Goal: Task Accomplishment & Management: Use online tool/utility

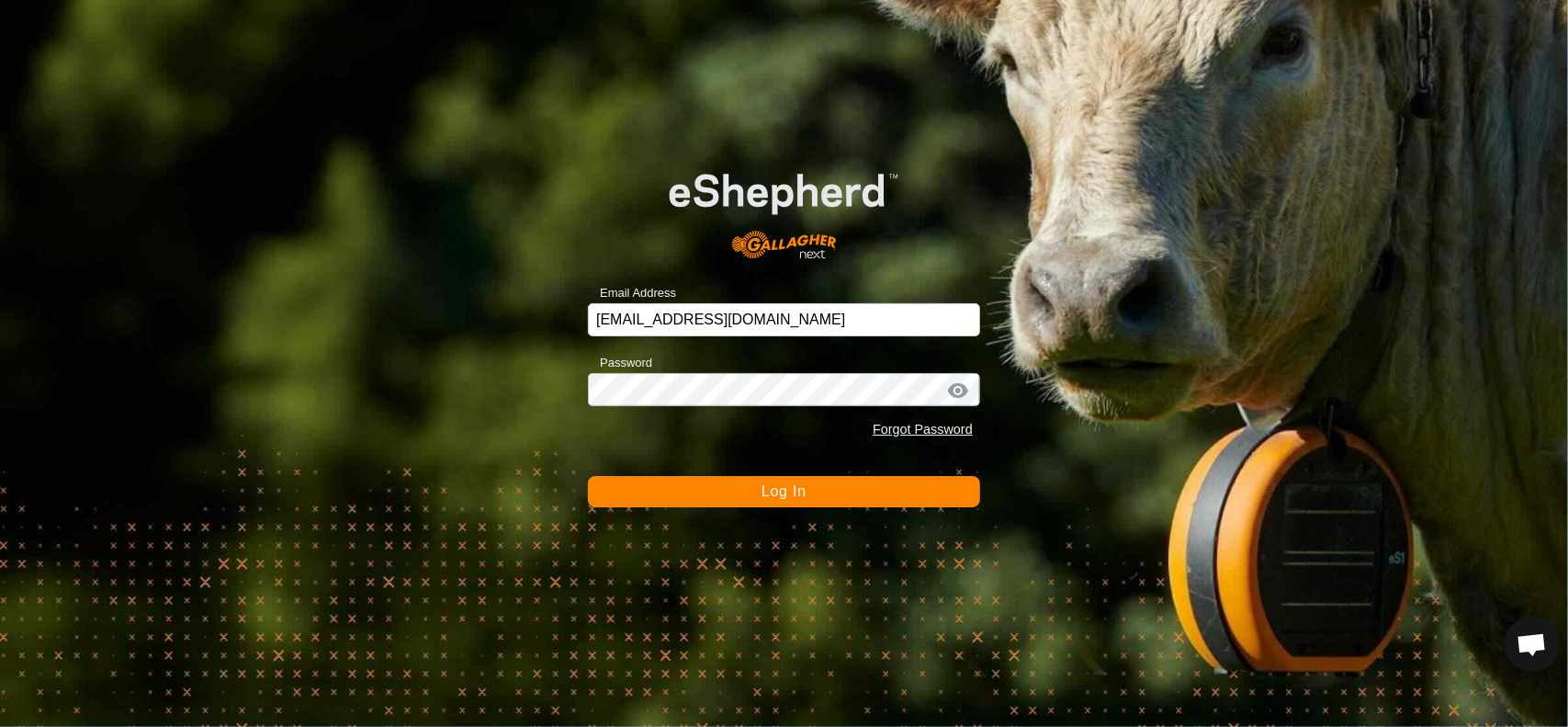
click at [715, 499] on button "Log In" at bounding box center [784, 491] width 392 height 31
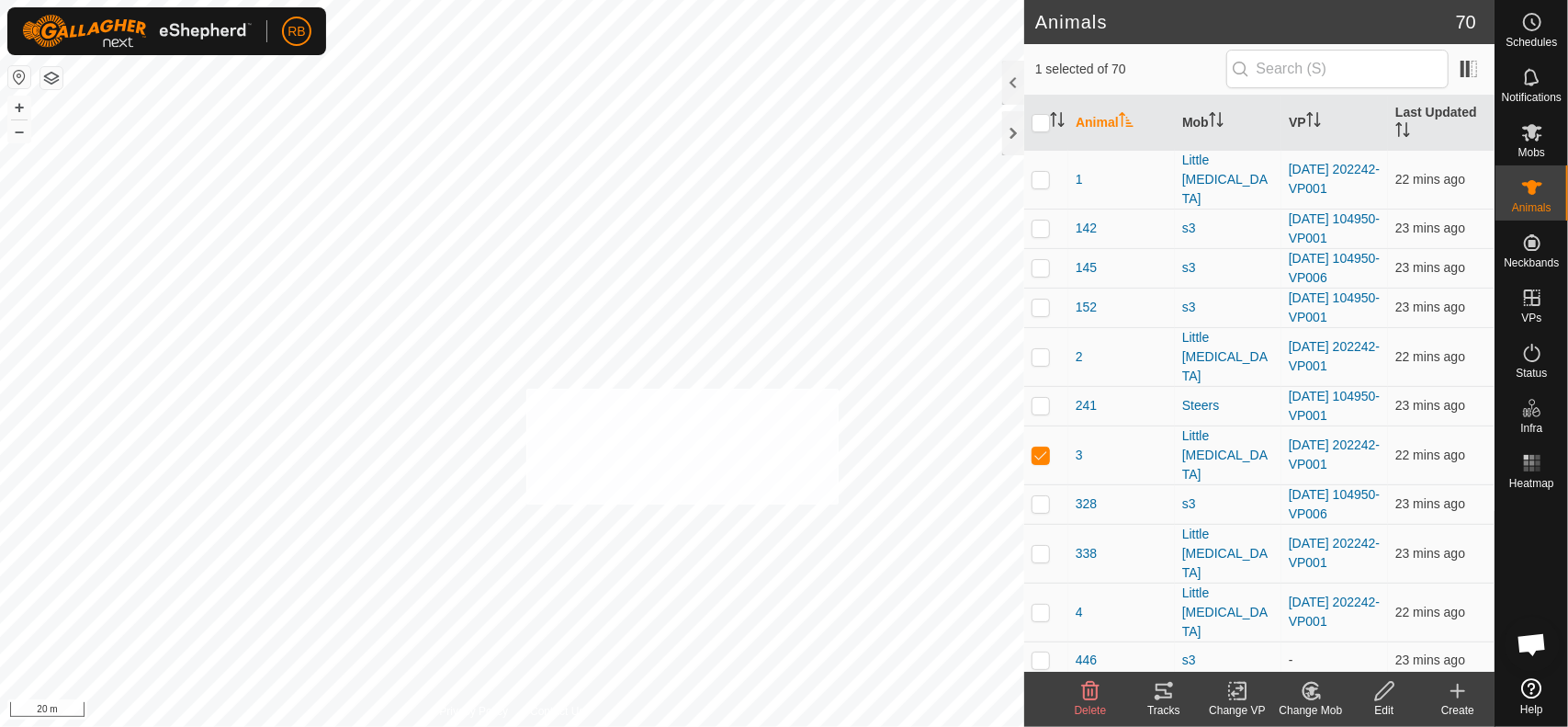
checkbox input "true"
click at [1171, 684] on icon at bounding box center [1164, 690] width 16 height 14
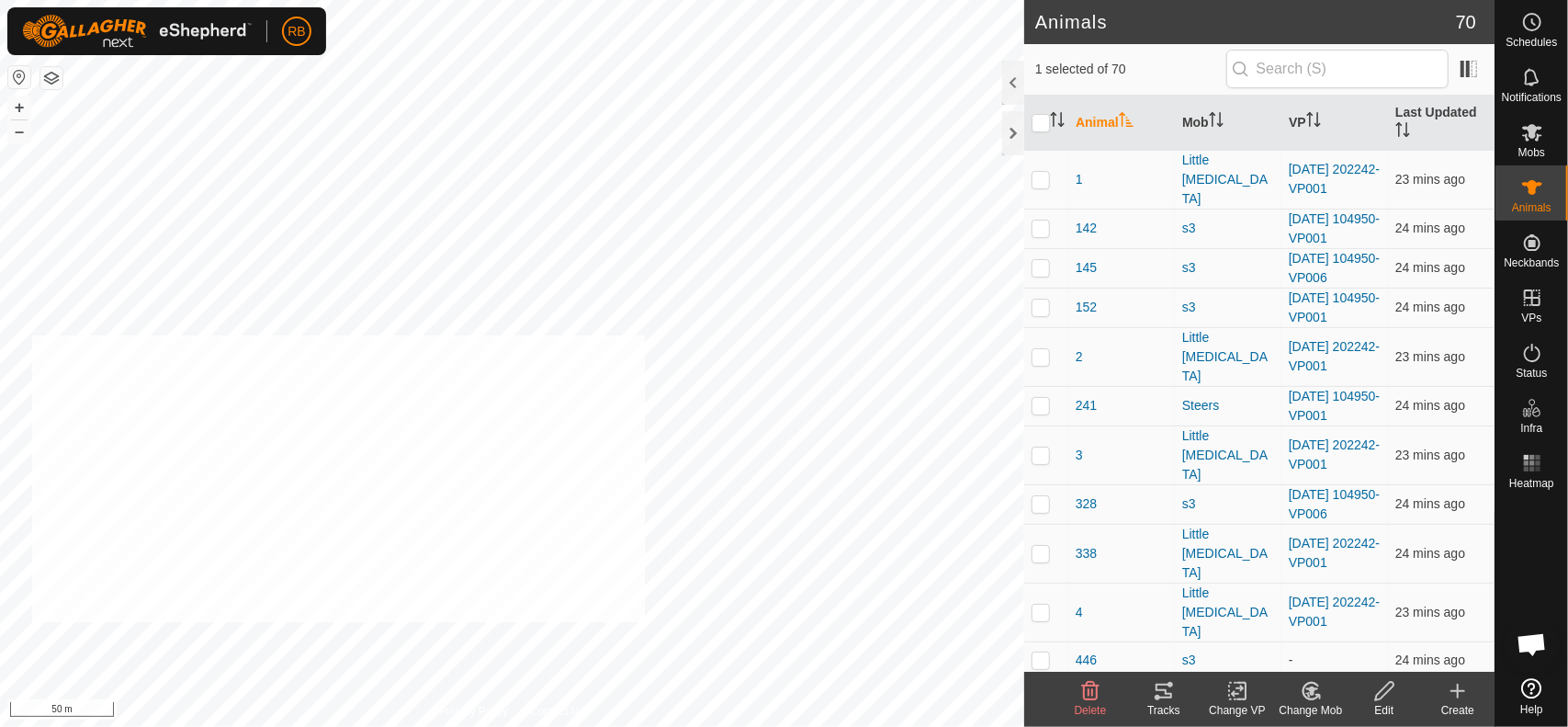
checkbox input "true"
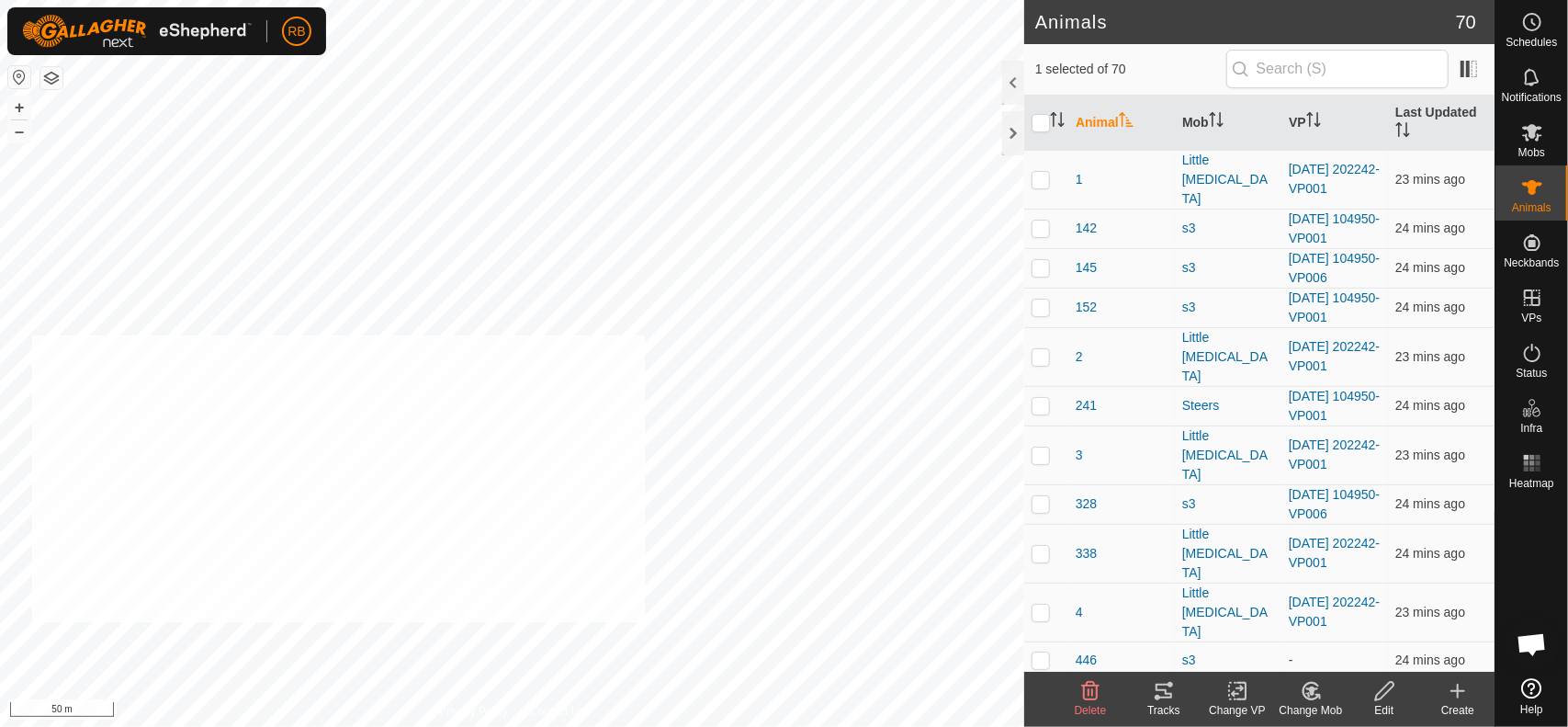
checkbox input "true"
click at [1237, 680] on icon at bounding box center [1238, 690] width 23 height 22
click at [1278, 616] on link "Choose VP..." at bounding box center [1293, 612] width 182 height 37
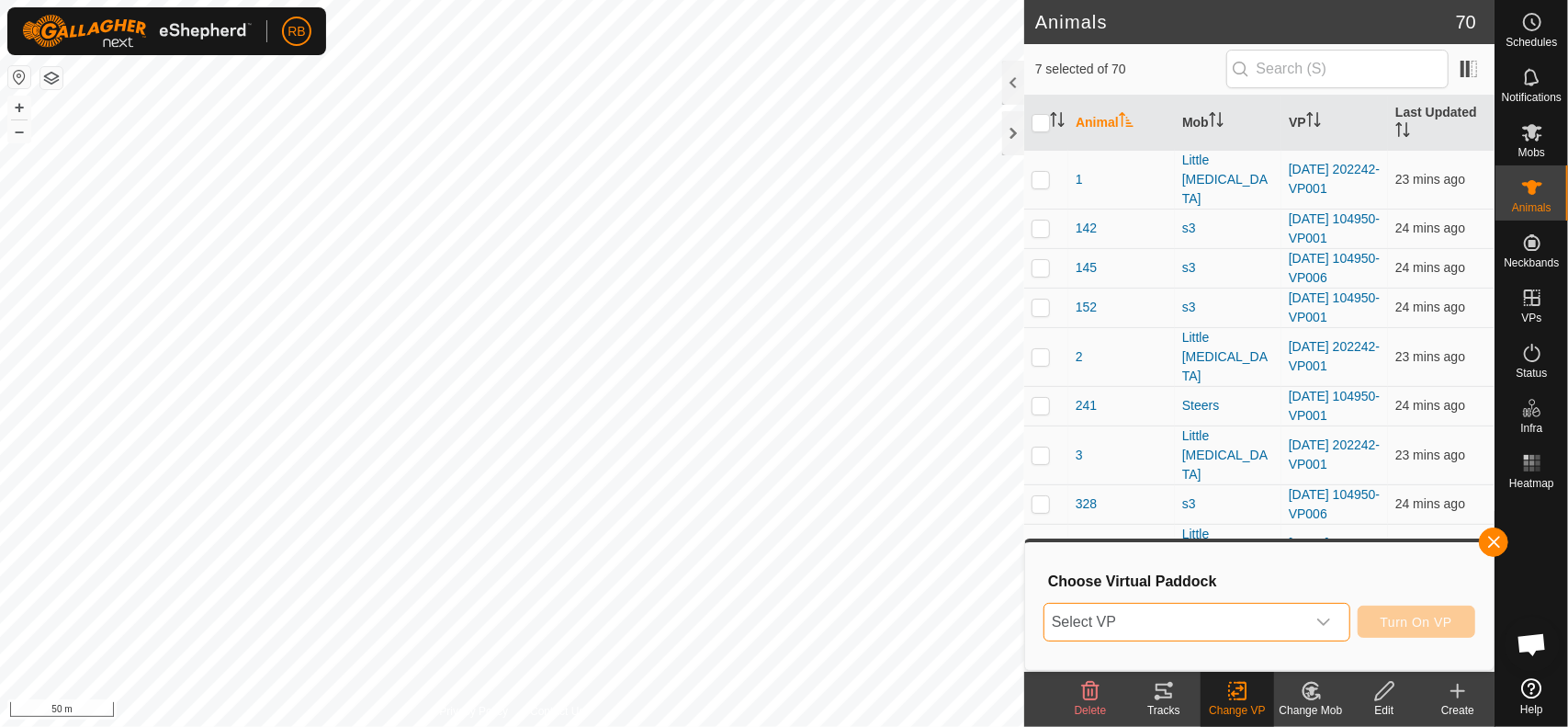
click at [1278, 616] on span "Select VP" at bounding box center [1175, 622] width 261 height 37
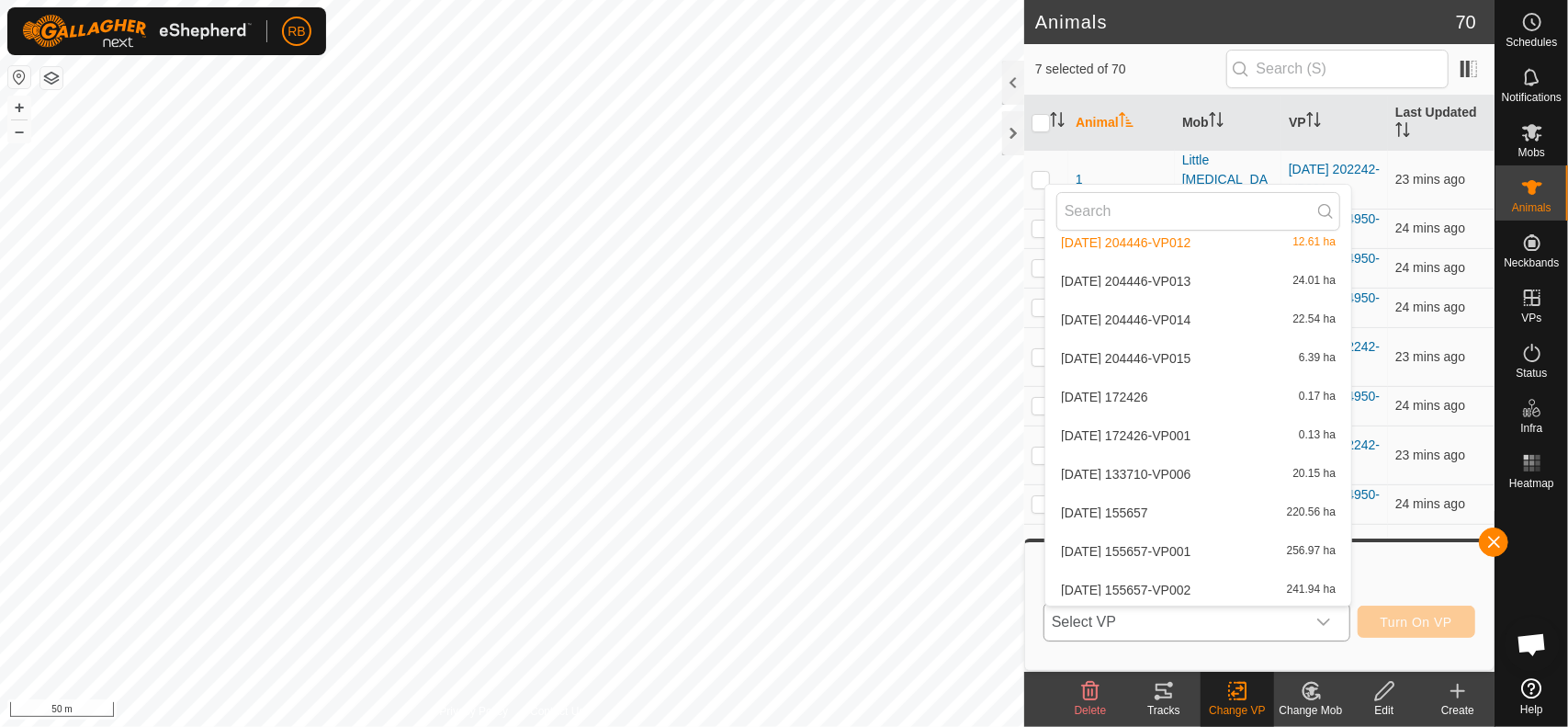
scroll to position [2104, 0]
click at [1121, 584] on li "[DATE] 204105 4.71 ha" at bounding box center [1199, 587] width 306 height 37
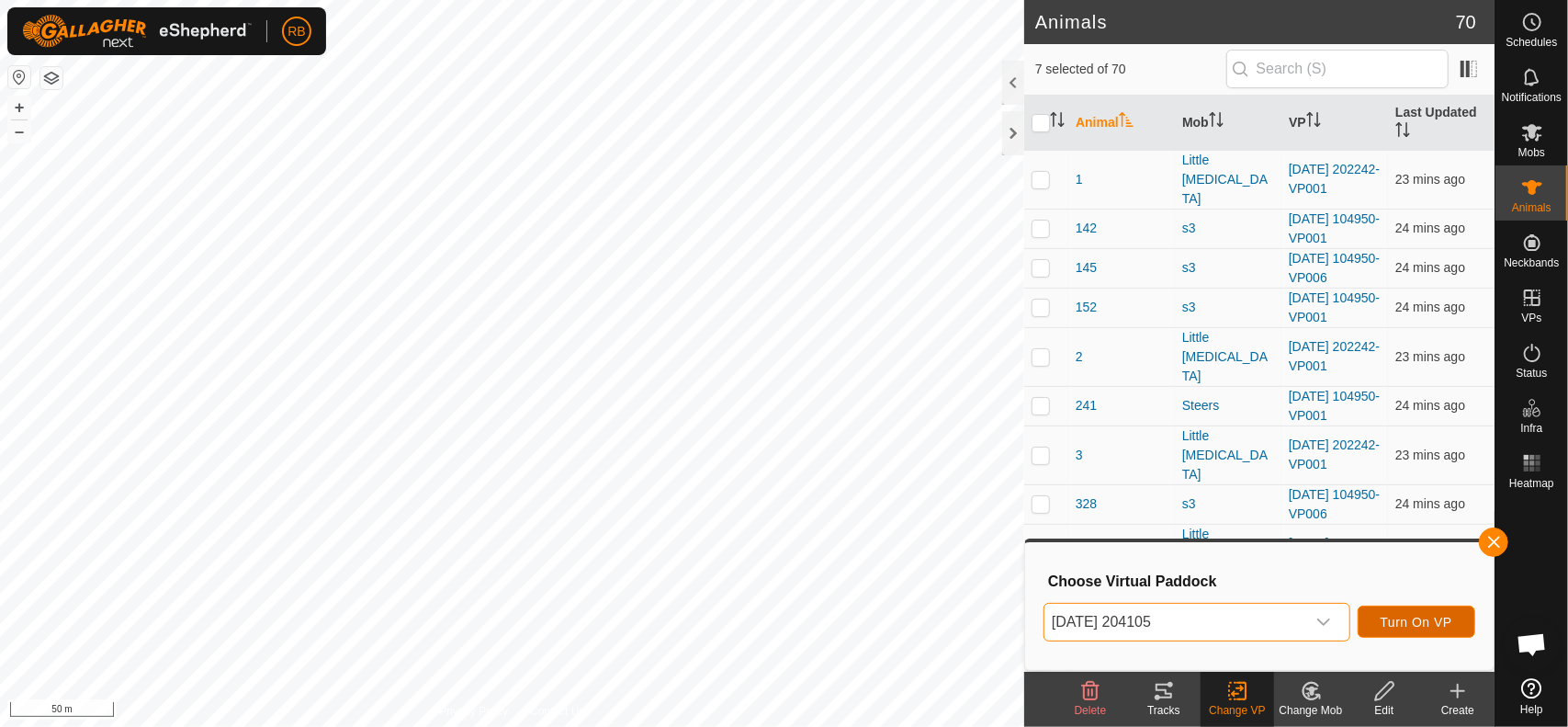
click at [1433, 621] on span "Turn On VP" at bounding box center [1417, 622] width 72 height 14
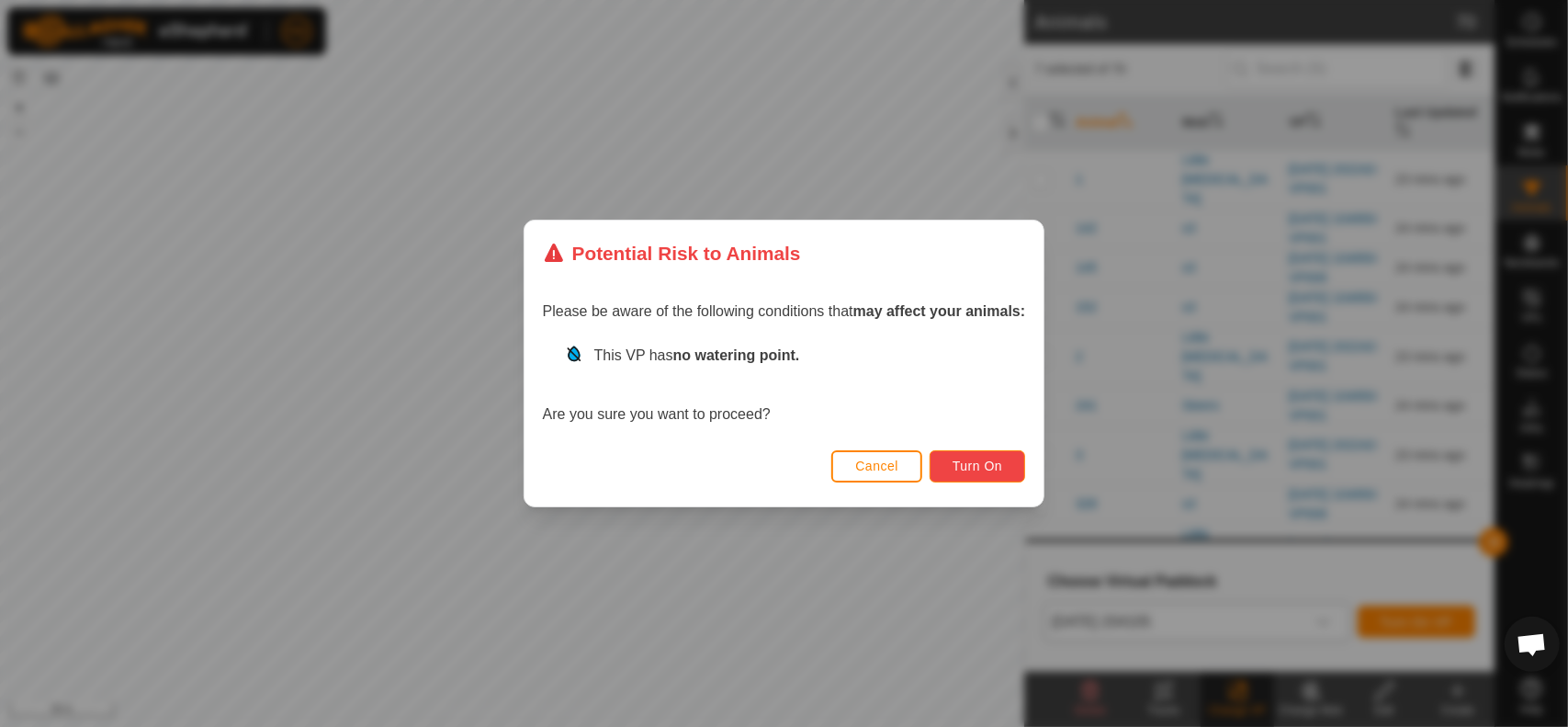
click at [990, 475] on button "Turn On" at bounding box center [978, 466] width 96 height 32
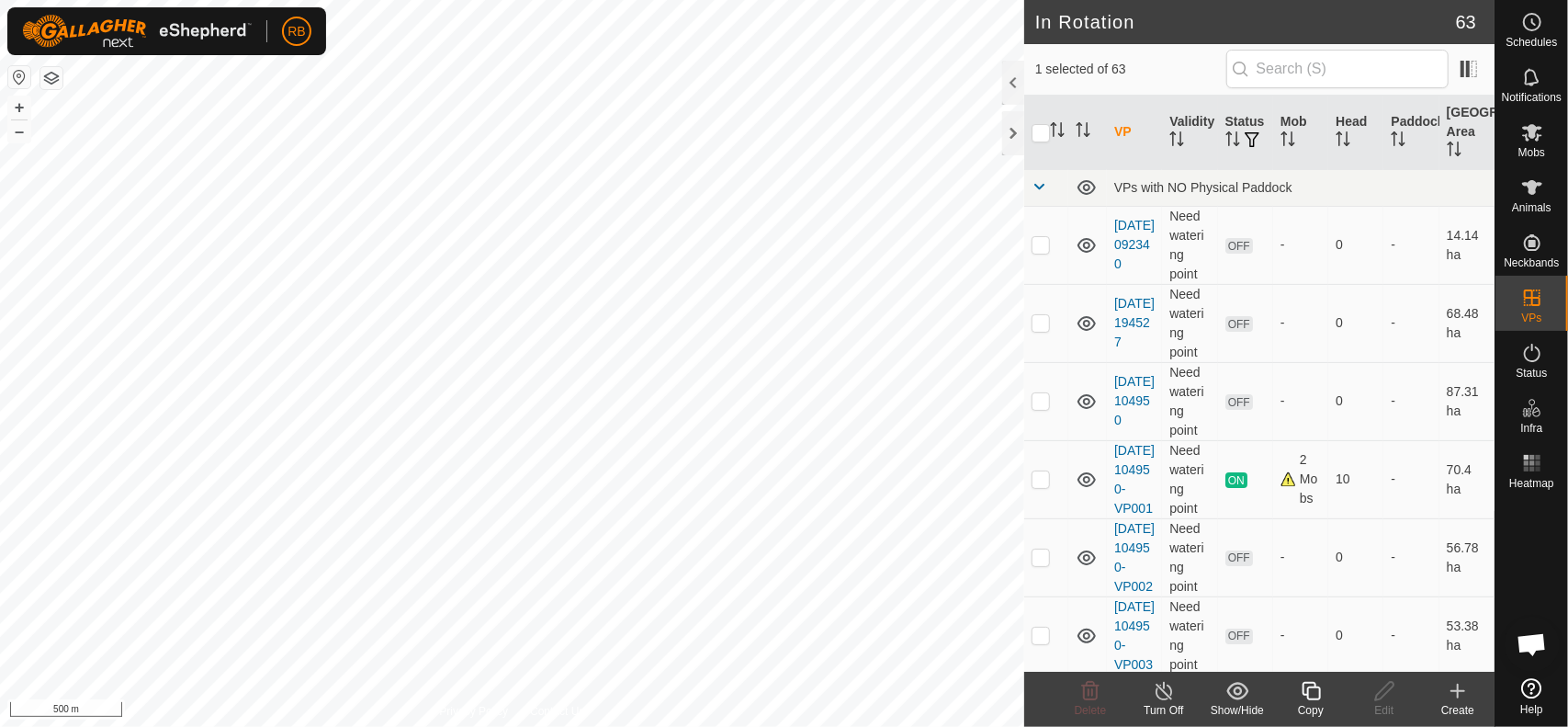
checkbox input "false"
checkbox input "true"
